Goal: Task Accomplishment & Management: Complete application form

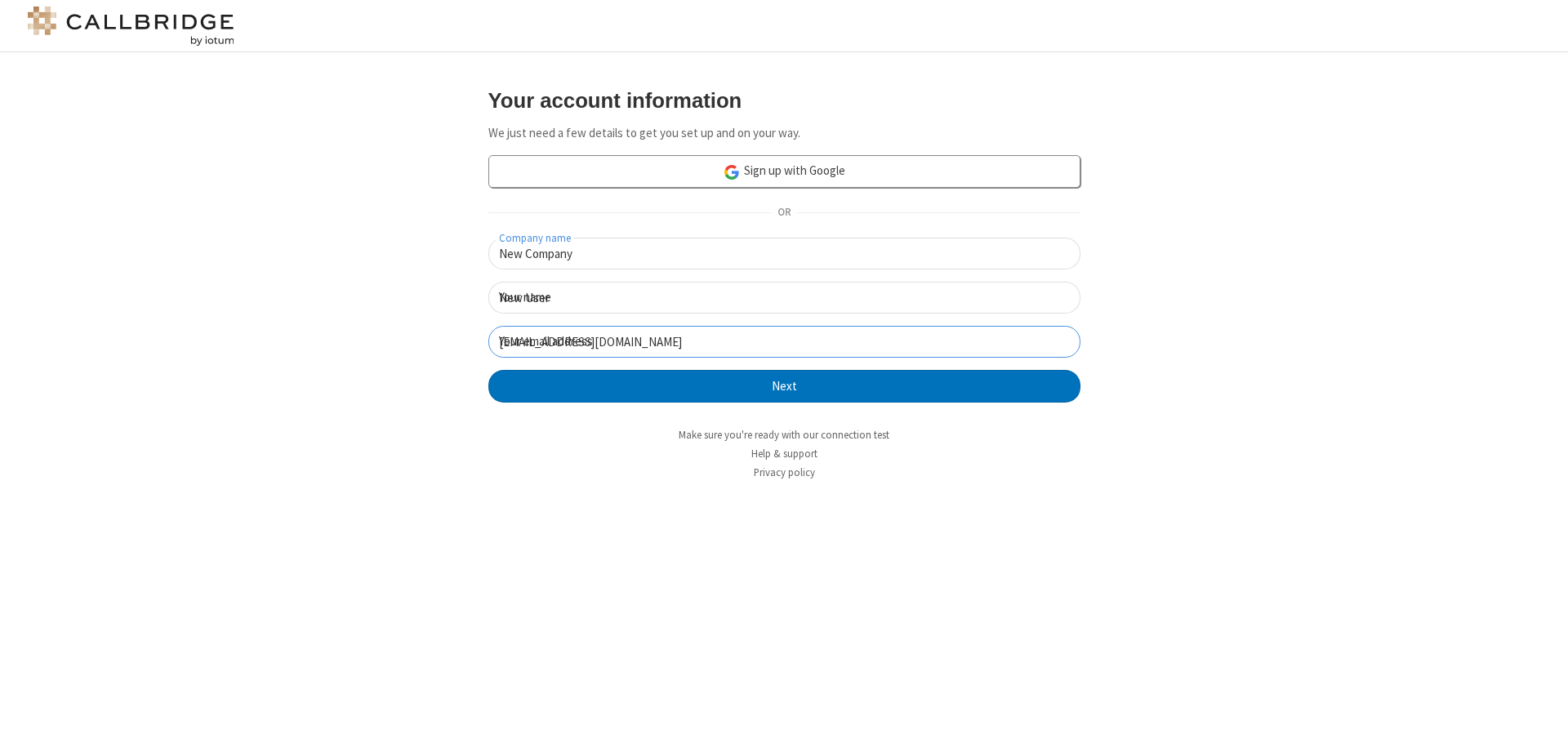
click button "Next" at bounding box center [784, 387] width 592 height 33
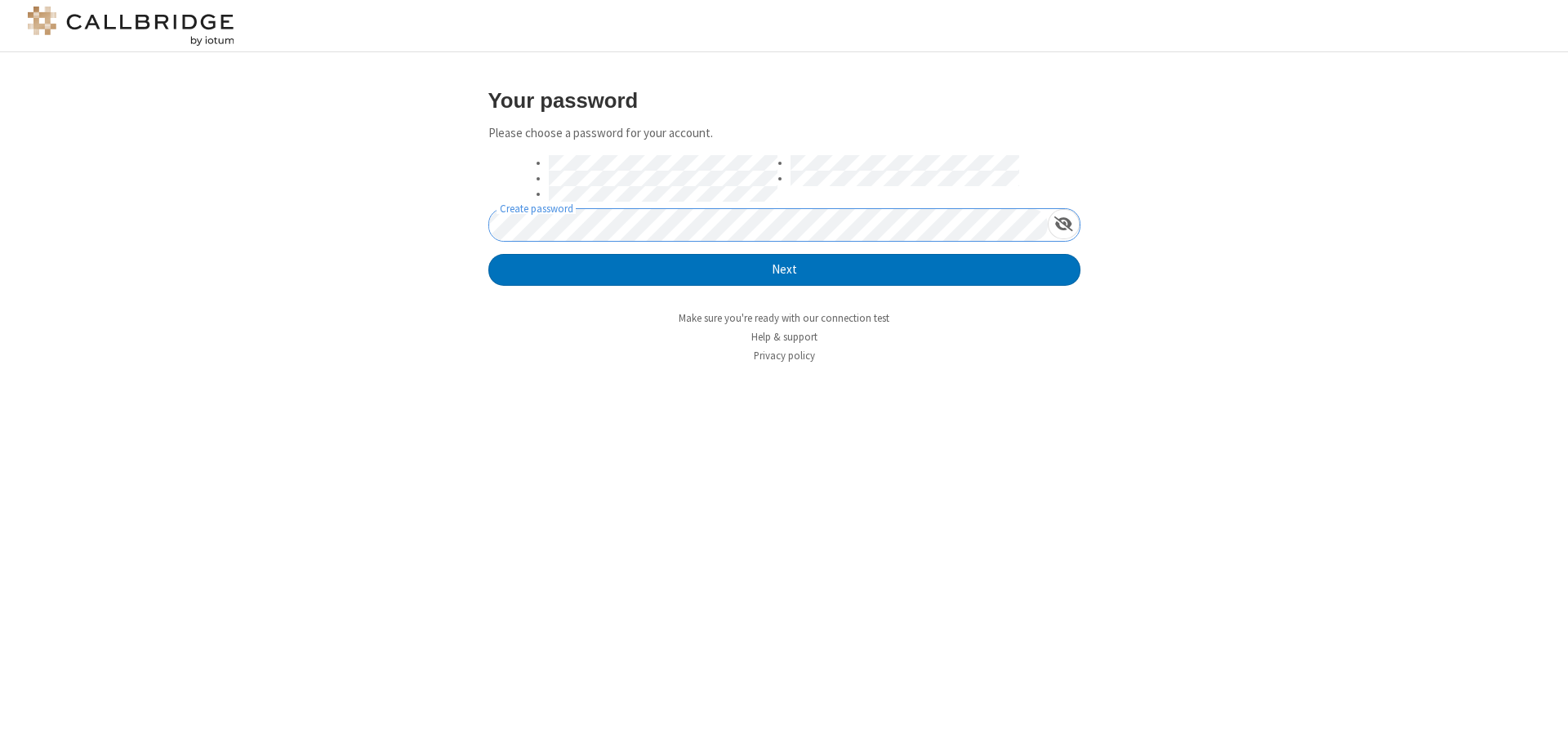
click button "Next" at bounding box center [784, 271] width 592 height 33
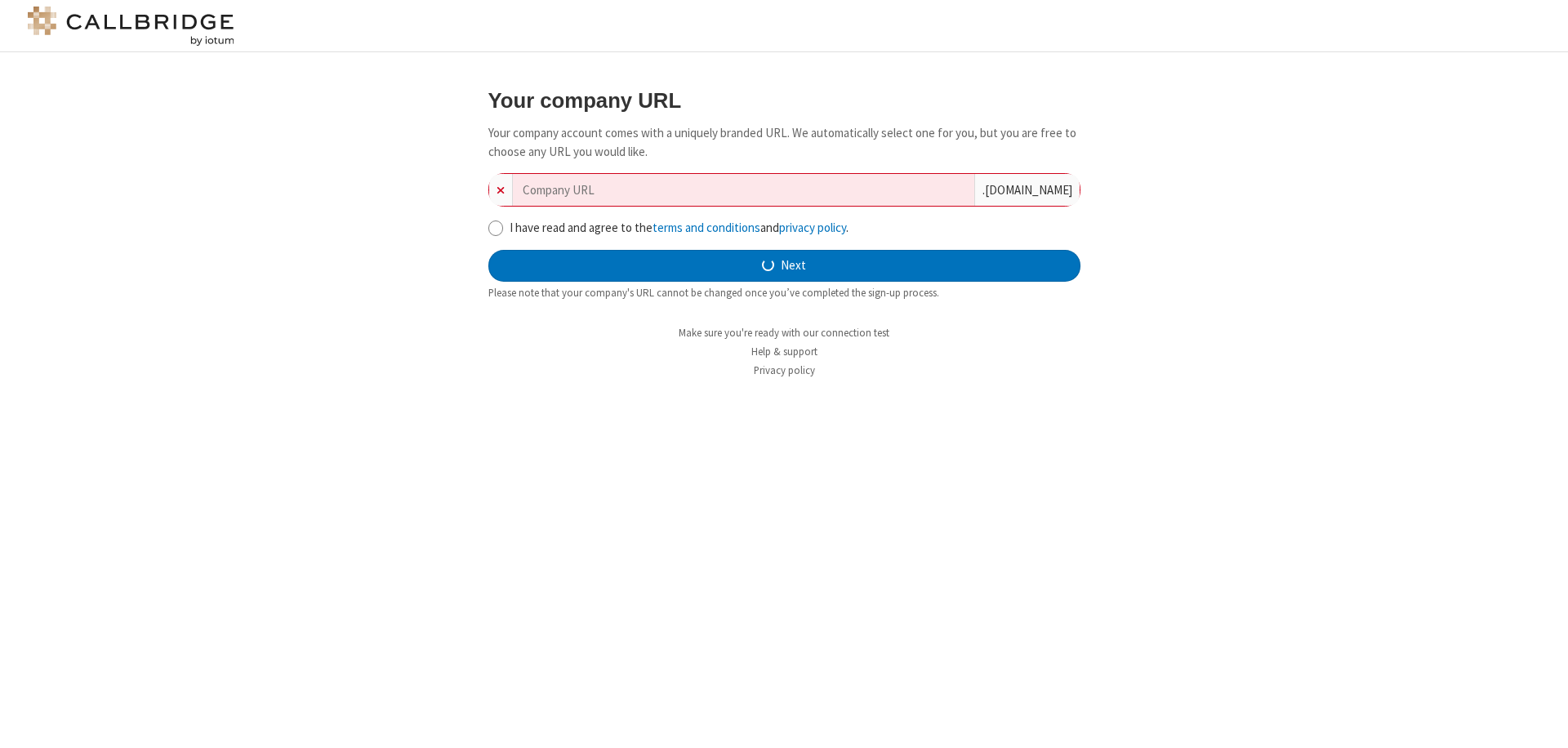
type input "new-company-organic-44693"
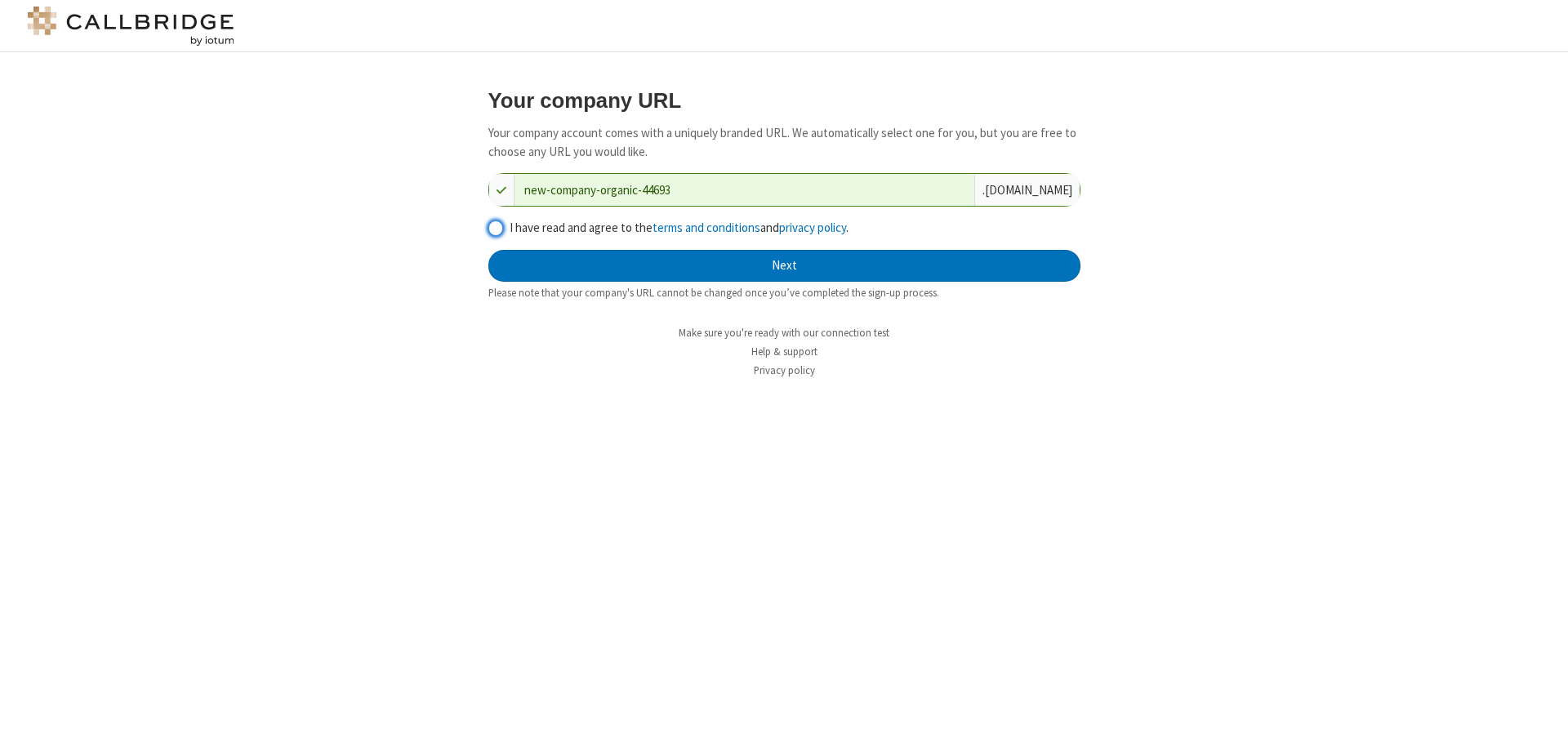
click at [495, 227] on input "I have read and agree to the terms and conditions and privacy policy ." at bounding box center [496, 228] width 16 height 18
checkbox input "true"
click at [784, 265] on button "Next" at bounding box center [784, 266] width 592 height 33
